Goal: Information Seeking & Learning: Learn about a topic

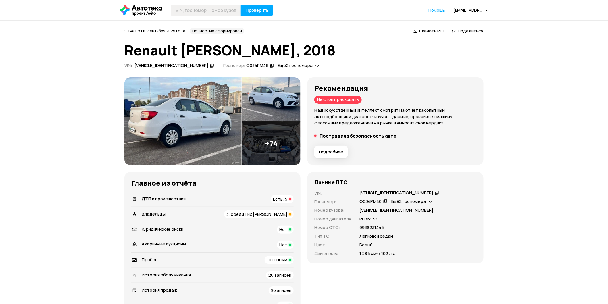
click at [326, 152] on span "Подробнее" at bounding box center [331, 152] width 24 height 6
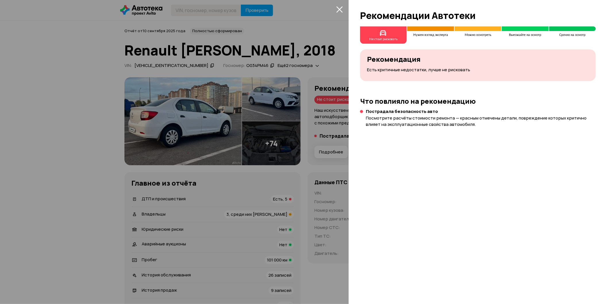
drag, startPoint x: 339, startPoint y: 7, endPoint x: 288, endPoint y: 123, distance: 126.6
click at [339, 7] on icon "закрыть" at bounding box center [339, 9] width 7 height 7
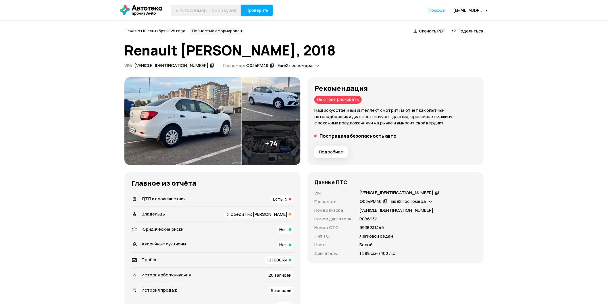
click at [193, 200] on div "ДТП и происшествия Есть, 5" at bounding box center [212, 199] width 162 height 8
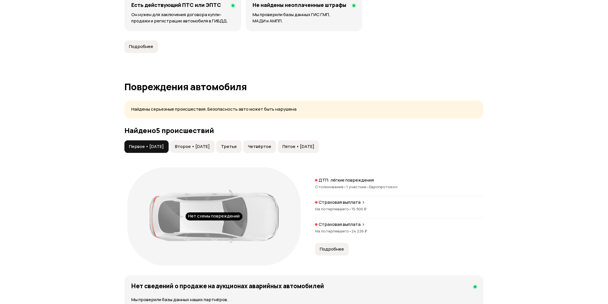
scroll to position [571, 0]
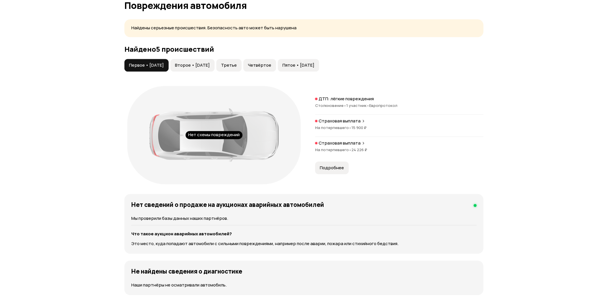
click at [237, 66] on span "Третье" at bounding box center [229, 65] width 16 height 6
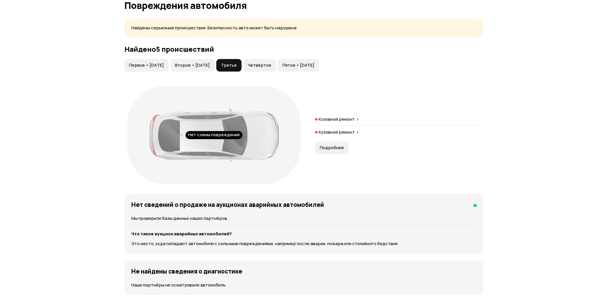
click at [210, 65] on span "Второе • 20 ноя 2019" at bounding box center [192, 65] width 35 height 6
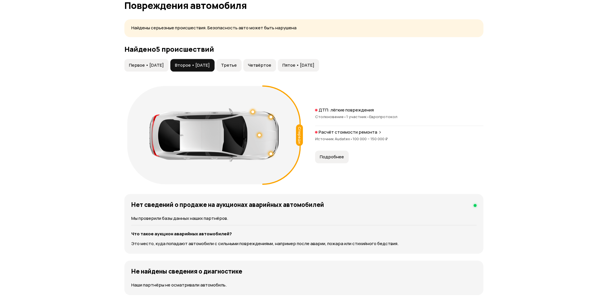
click at [271, 65] on span "Четвёртое" at bounding box center [259, 65] width 23 height 6
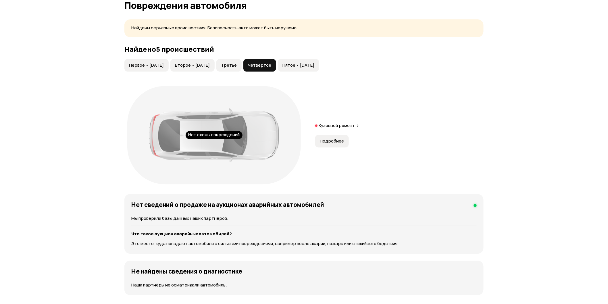
click at [314, 64] on span "Пятое • 04 мар 2022" at bounding box center [298, 65] width 32 height 6
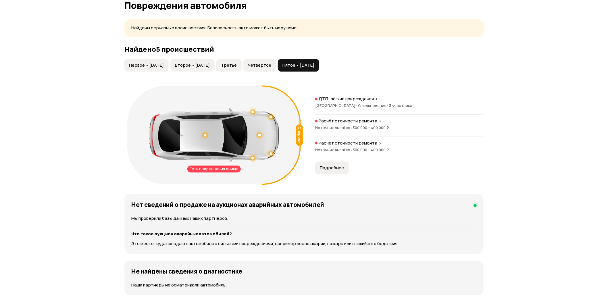
click at [337, 171] on button "Подробнее" at bounding box center [332, 167] width 34 height 13
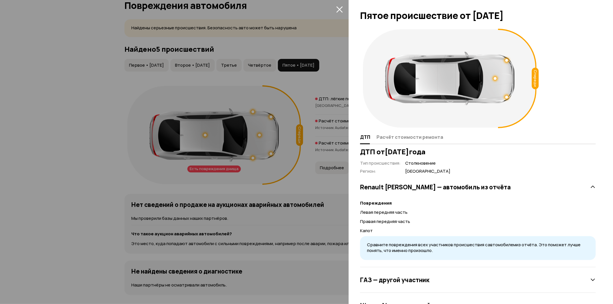
click at [342, 9] on icon "закрыть" at bounding box center [339, 9] width 7 height 7
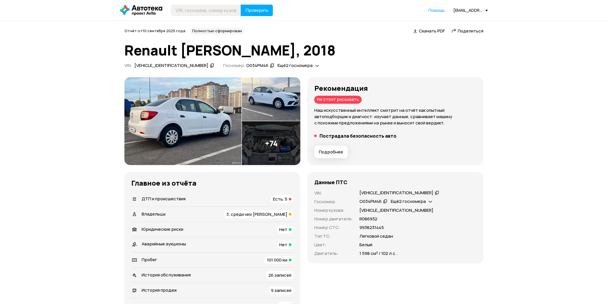
click at [259, 213] on span "3, среди них юрлицо" at bounding box center [256, 214] width 61 height 6
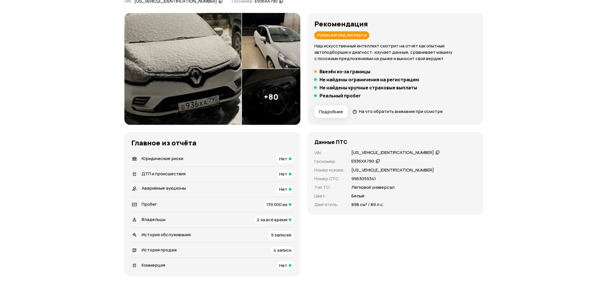
scroll to position [159, 0]
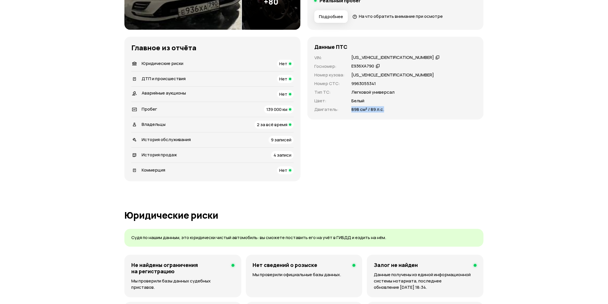
drag, startPoint x: 390, startPoint y: 108, endPoint x: 339, endPoint y: 107, distance: 50.3
click at [339, 107] on div "VIN : VF1R9800X61329043   Госномер : Е936ХА790   Номер кузова : VF1R9800X613290…" at bounding box center [395, 84] width 162 height 58
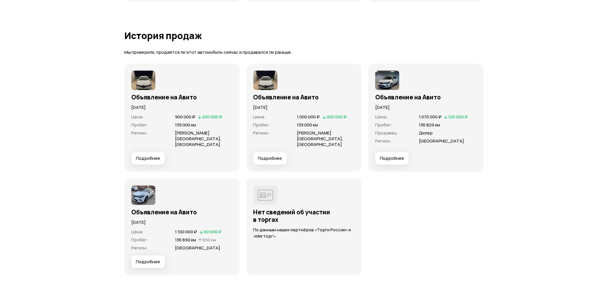
scroll to position [1405, 0]
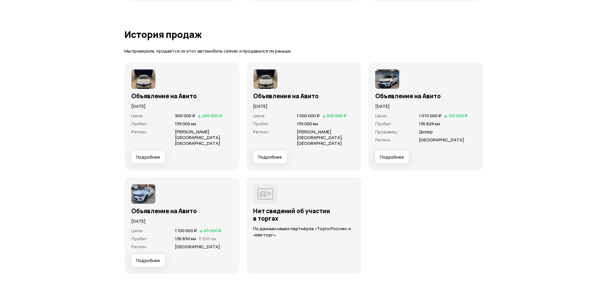
click at [137, 154] on span "Подробнее" at bounding box center [148, 157] width 24 height 6
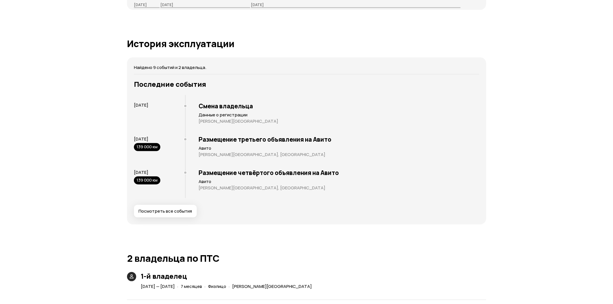
scroll to position [990, 0]
click at [185, 210] on span "Посмотреть все события" at bounding box center [162, 211] width 53 height 6
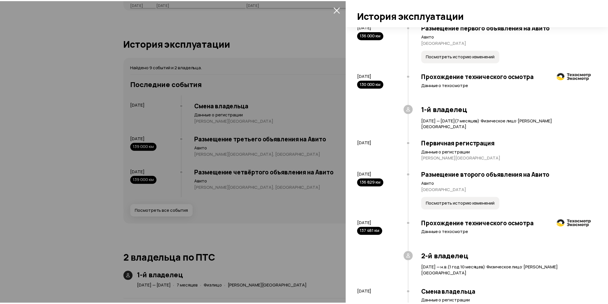
scroll to position [64, 0]
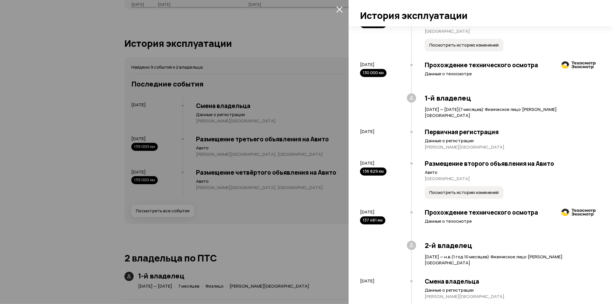
click at [341, 8] on icon "закрыть" at bounding box center [339, 9] width 6 height 6
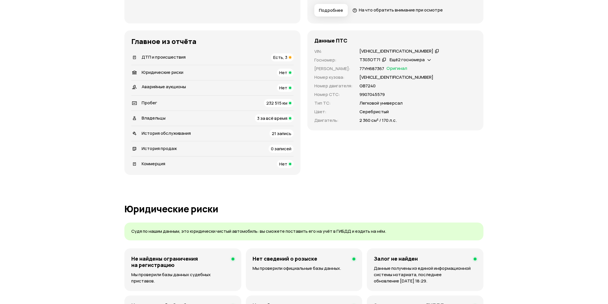
scroll to position [351, 0]
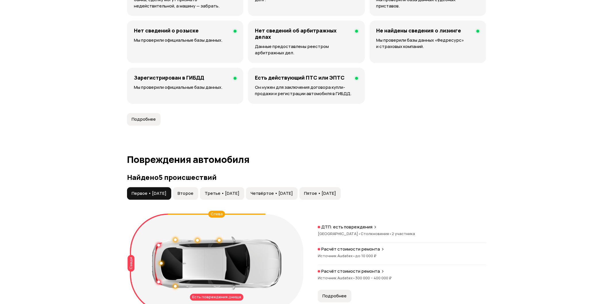
scroll to position [575, 0]
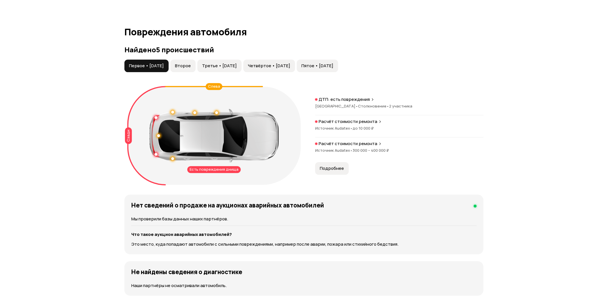
click at [191, 68] on span "Второе" at bounding box center [183, 66] width 16 height 6
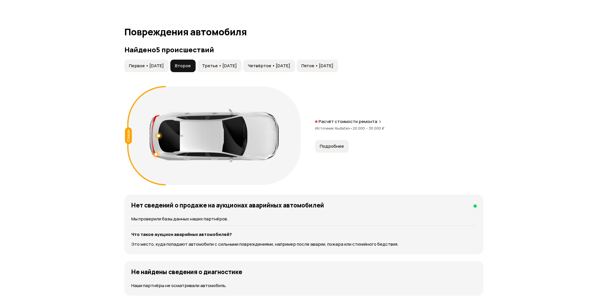
drag, startPoint x: 213, startPoint y: 66, endPoint x: 222, endPoint y: 66, distance: 8.6
click at [214, 66] on span "Третье • 01 авг 2022" at bounding box center [219, 66] width 35 height 6
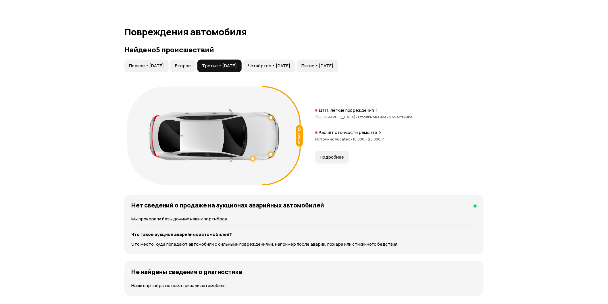
drag, startPoint x: 284, startPoint y: 65, endPoint x: 307, endPoint y: 65, distance: 23.6
click at [284, 65] on span "Четвёртое • 17 июл 2024" at bounding box center [269, 66] width 42 height 6
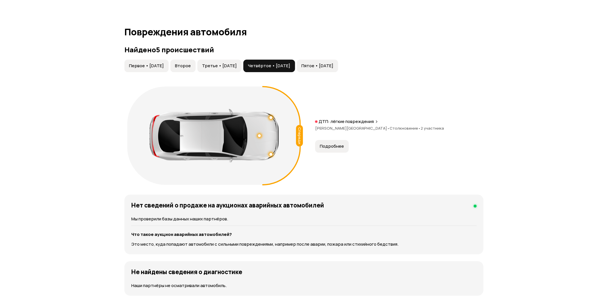
click at [338, 62] on button "Пятое • 17 авг 2025" at bounding box center [317, 65] width 41 height 13
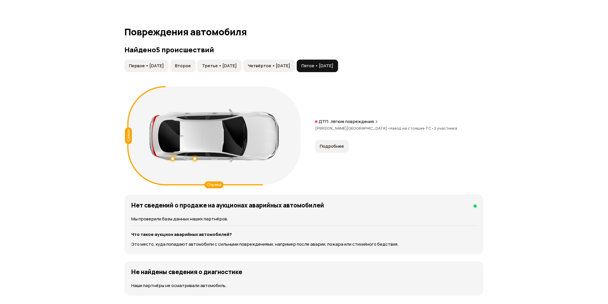
click at [150, 64] on span "Первое • 21 окт 2020" at bounding box center [146, 66] width 35 height 6
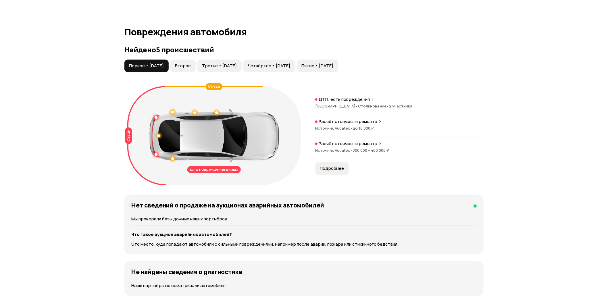
click at [334, 170] on span "Подробнее" at bounding box center [332, 169] width 24 height 6
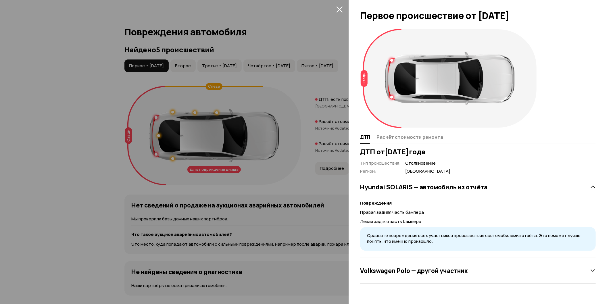
click at [441, 270] on h3 "Volkswagen Polo — другой участник" at bounding box center [413, 270] width 107 height 7
click at [391, 138] on span "Расчёт стоимости ремонта" at bounding box center [409, 137] width 67 height 6
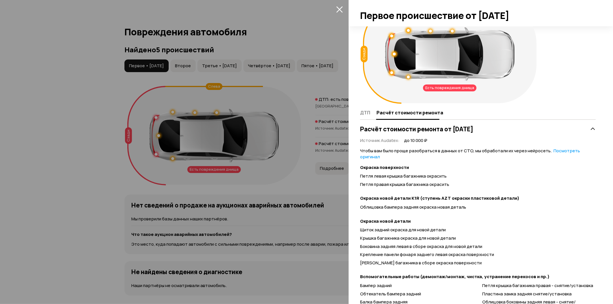
scroll to position [0, 0]
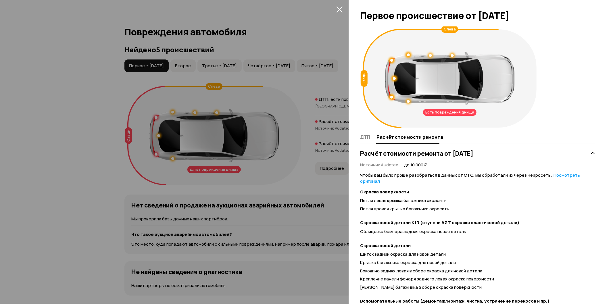
drag, startPoint x: 411, startPoint y: 45, endPoint x: 381, endPoint y: 32, distance: 32.1
click at [388, 36] on div "Есть повреждения днища Сзади Слева" at bounding box center [450, 78] width 174 height 98
click at [335, 9] on button "закрыть" at bounding box center [339, 9] width 9 height 9
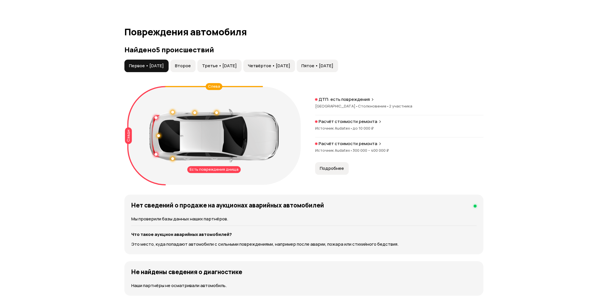
click at [339, 167] on span "Подробнее" at bounding box center [332, 169] width 24 height 6
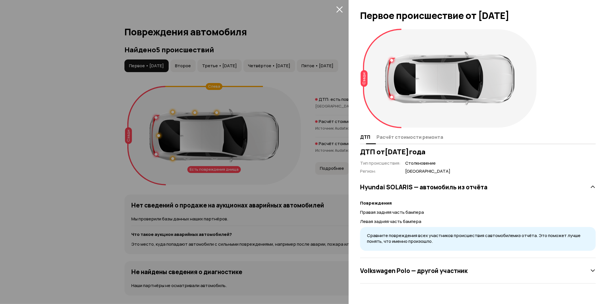
click at [393, 140] on span "Расчёт стоимости ремонта" at bounding box center [409, 137] width 67 height 6
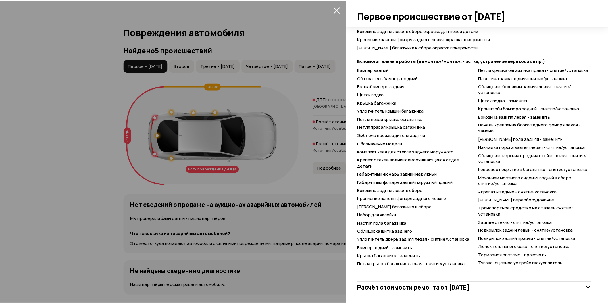
scroll to position [248, 0]
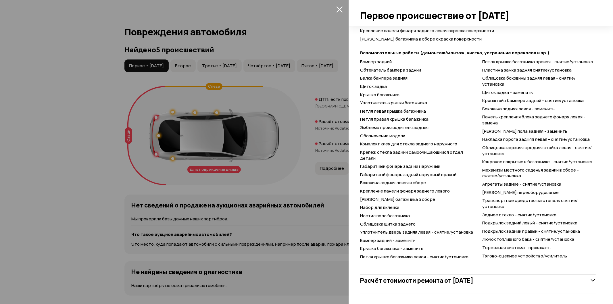
click at [343, 7] on button "закрыть" at bounding box center [339, 9] width 9 height 9
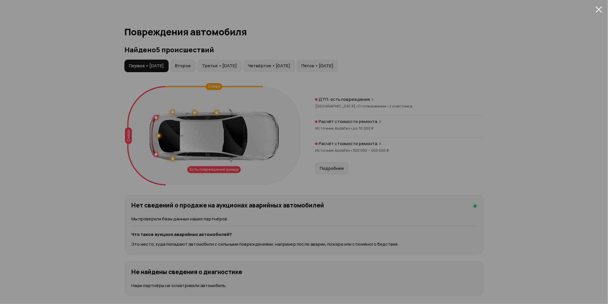
scroll to position [0, 0]
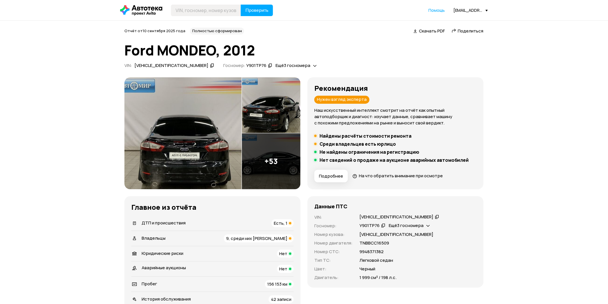
click at [265, 238] on span "9, среди них [PERSON_NAME]" at bounding box center [256, 238] width 61 height 6
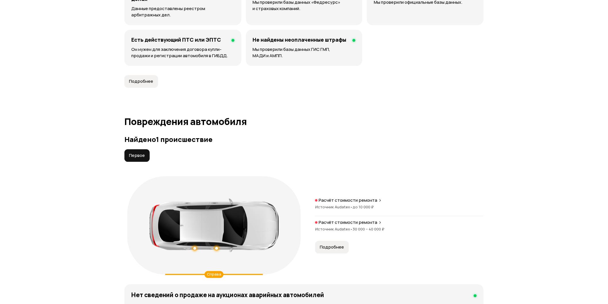
scroll to position [566, 0]
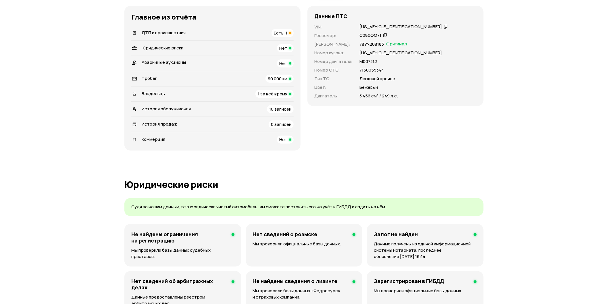
scroll to position [191, 0]
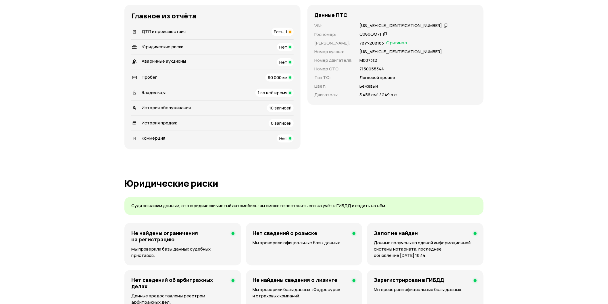
drag, startPoint x: 406, startPoint y: 26, endPoint x: 428, endPoint y: 23, distance: 22.1
click at [444, 26] on icon at bounding box center [446, 25] width 4 height 6
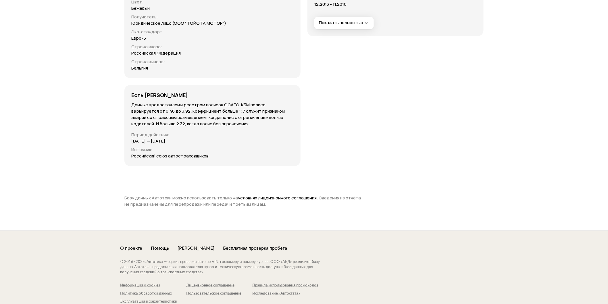
scroll to position [1692, 0]
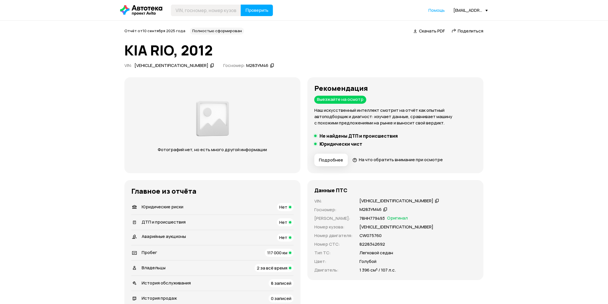
scroll to position [223, 0]
